Goal: Task Accomplishment & Management: Manage account settings

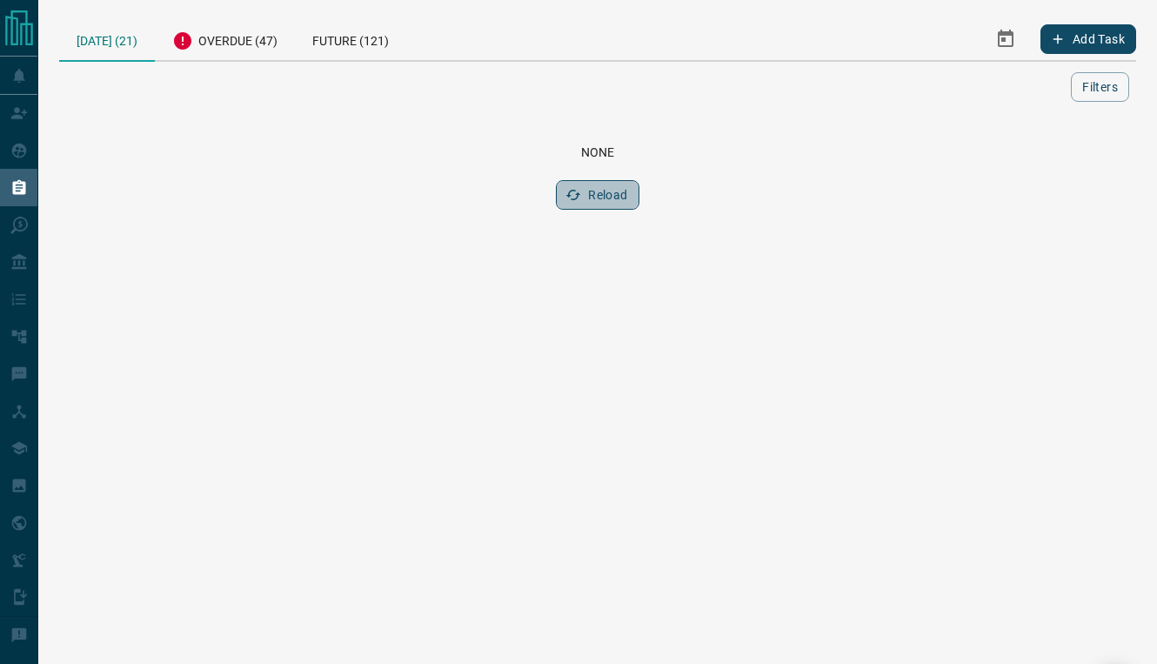
click at [588, 199] on button "Reload" at bounding box center [597, 195] width 83 height 30
click at [569, 196] on icon "button" at bounding box center [573, 195] width 15 height 10
click at [237, 39] on div "Overdue (47)" at bounding box center [218, 38] width 140 height 43
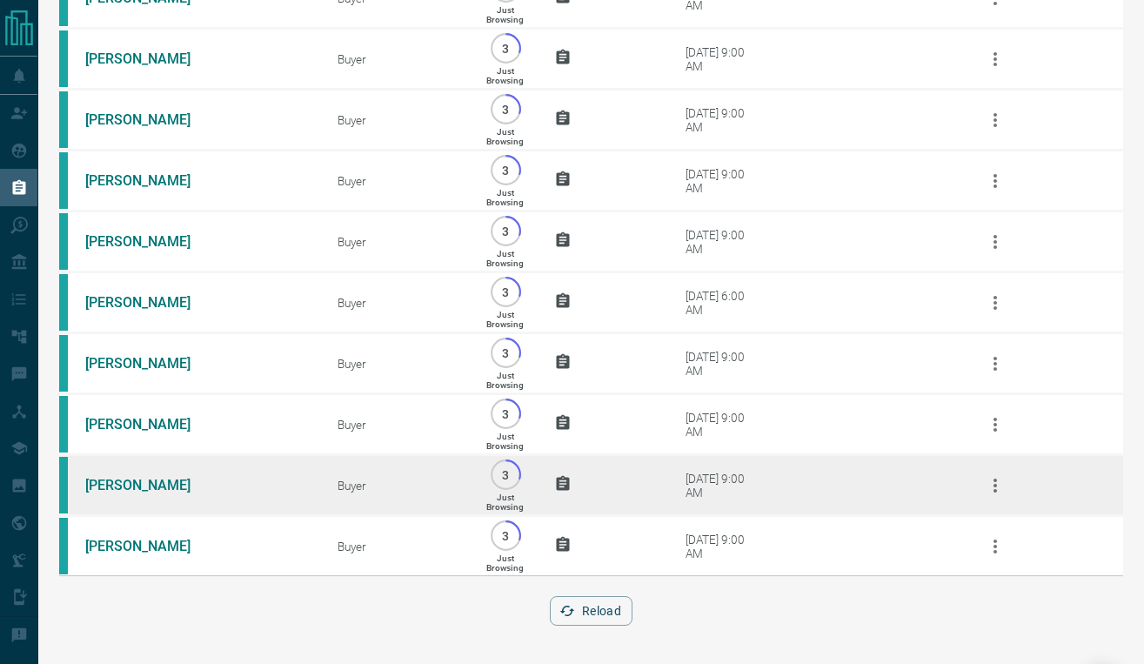
scroll to position [2532, 0]
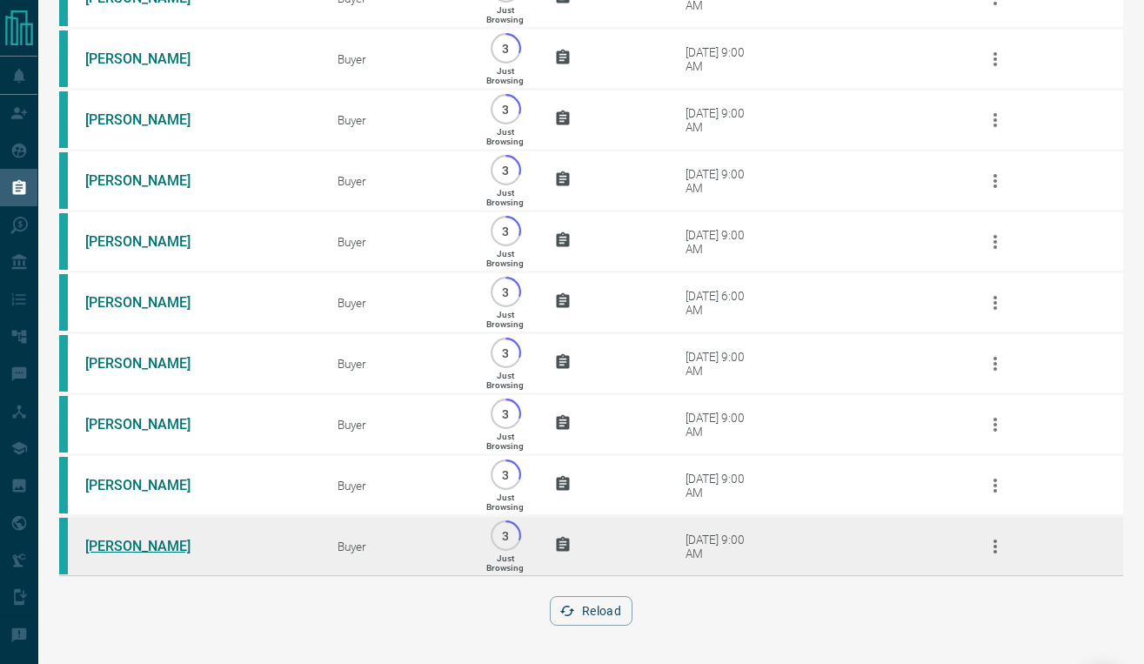
click at [101, 546] on link "[PERSON_NAME]" at bounding box center [150, 546] width 130 height 17
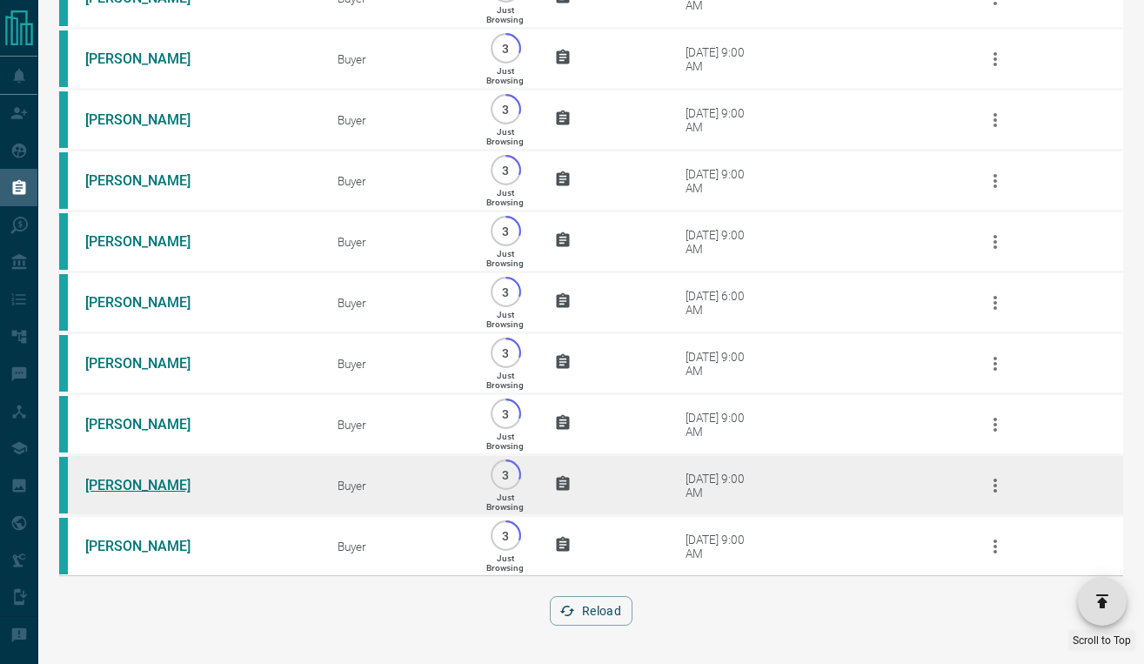
click at [110, 477] on link "[PERSON_NAME]" at bounding box center [150, 485] width 130 height 17
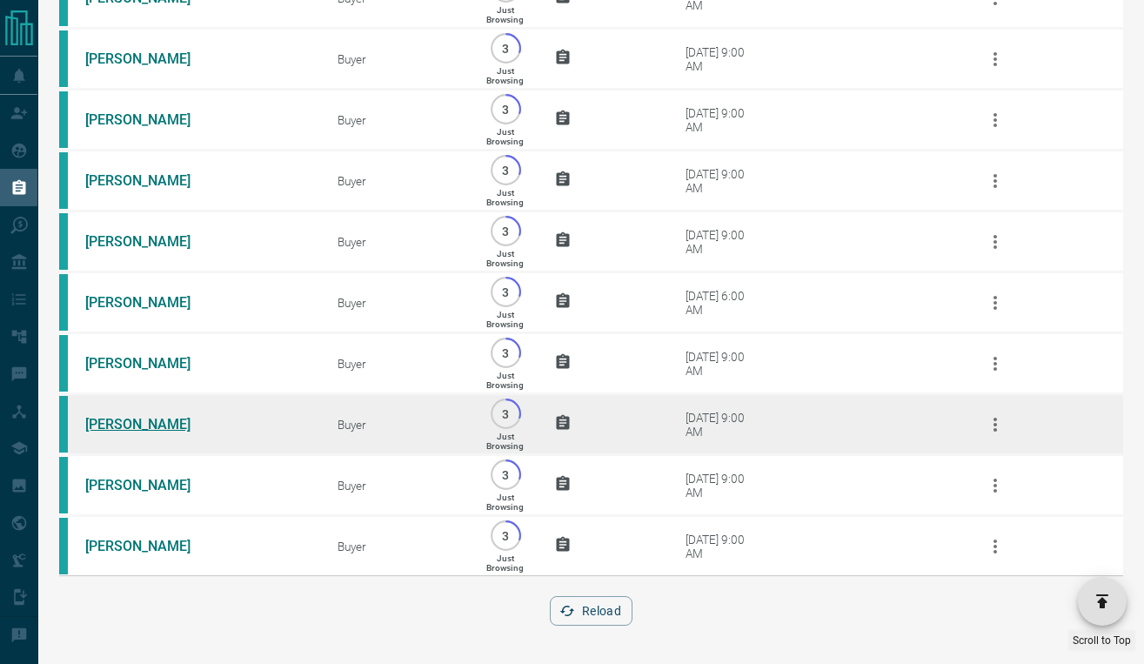
click at [128, 416] on link "[PERSON_NAME]" at bounding box center [150, 424] width 130 height 17
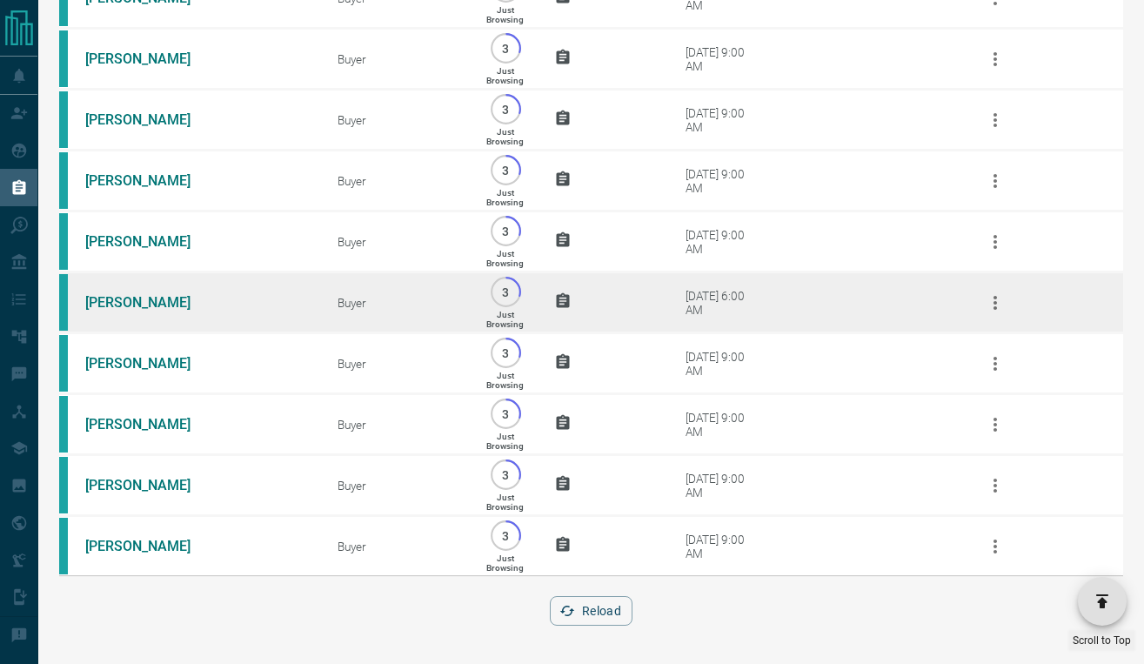
drag, startPoint x: 123, startPoint y: 349, endPoint x: 122, endPoint y: 310, distance: 39.2
click at [123, 355] on link "[PERSON_NAME]" at bounding box center [150, 363] width 130 height 17
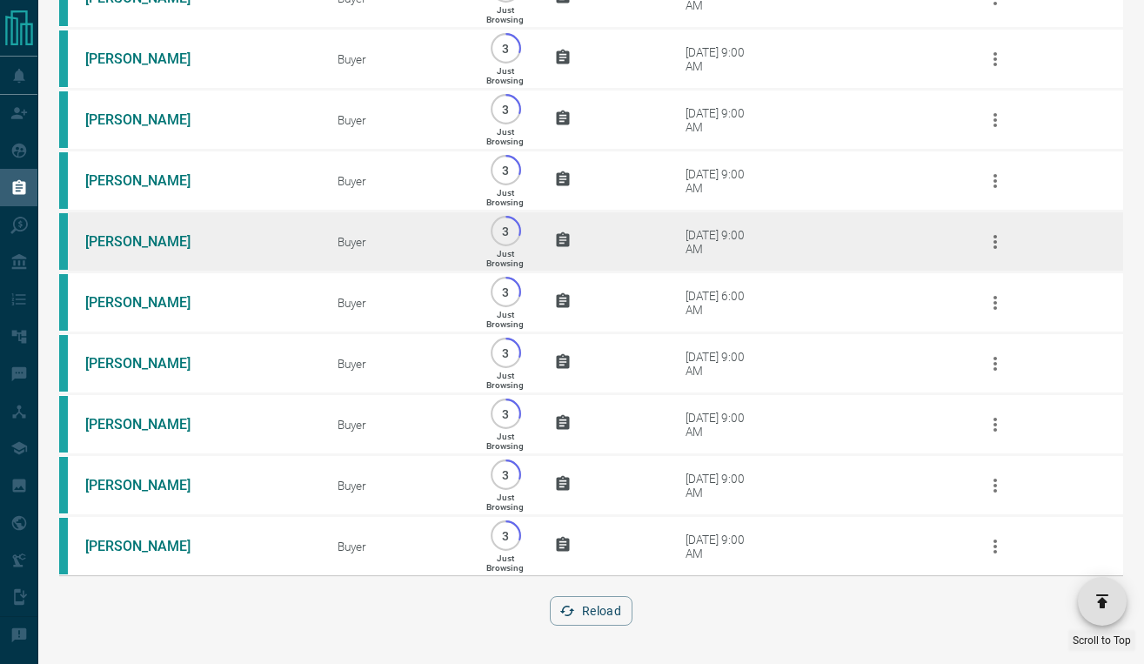
drag, startPoint x: 124, startPoint y: 285, endPoint x: 124, endPoint y: 252, distance: 33.1
click at [126, 294] on link "[PERSON_NAME]" at bounding box center [150, 302] width 130 height 17
click at [121, 233] on link "[PERSON_NAME]" at bounding box center [150, 241] width 130 height 17
